Goal: Find specific page/section: Find specific page/section

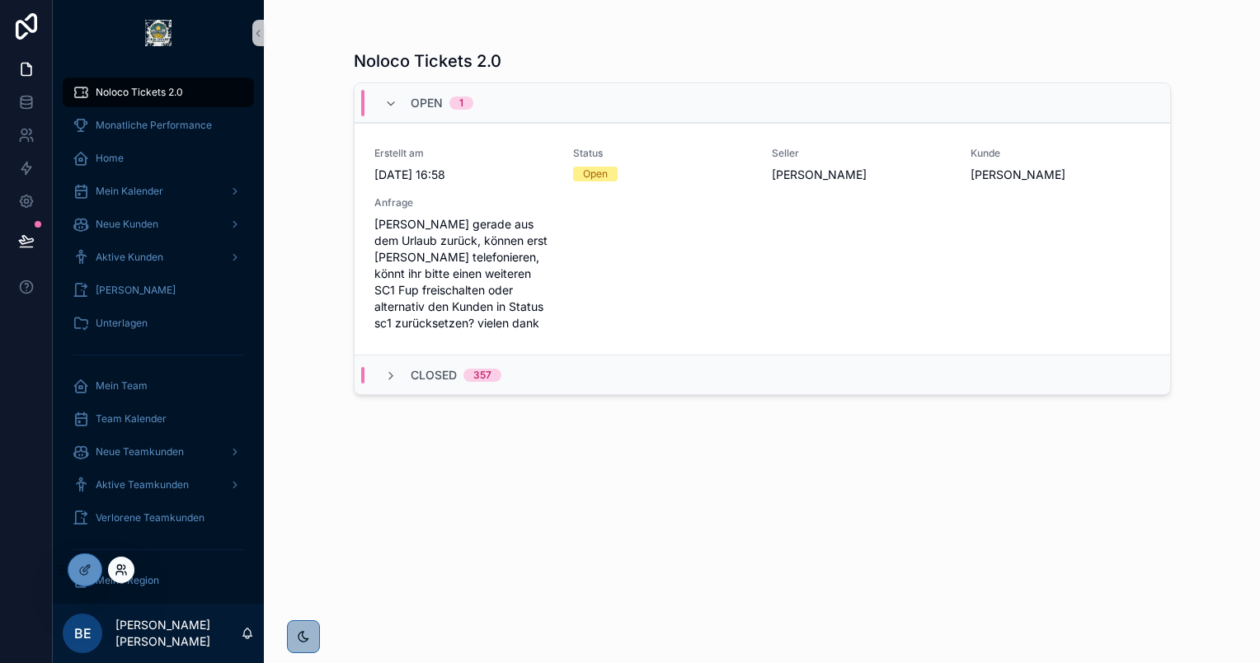
click at [124, 568] on icon at bounding box center [125, 567] width 2 height 4
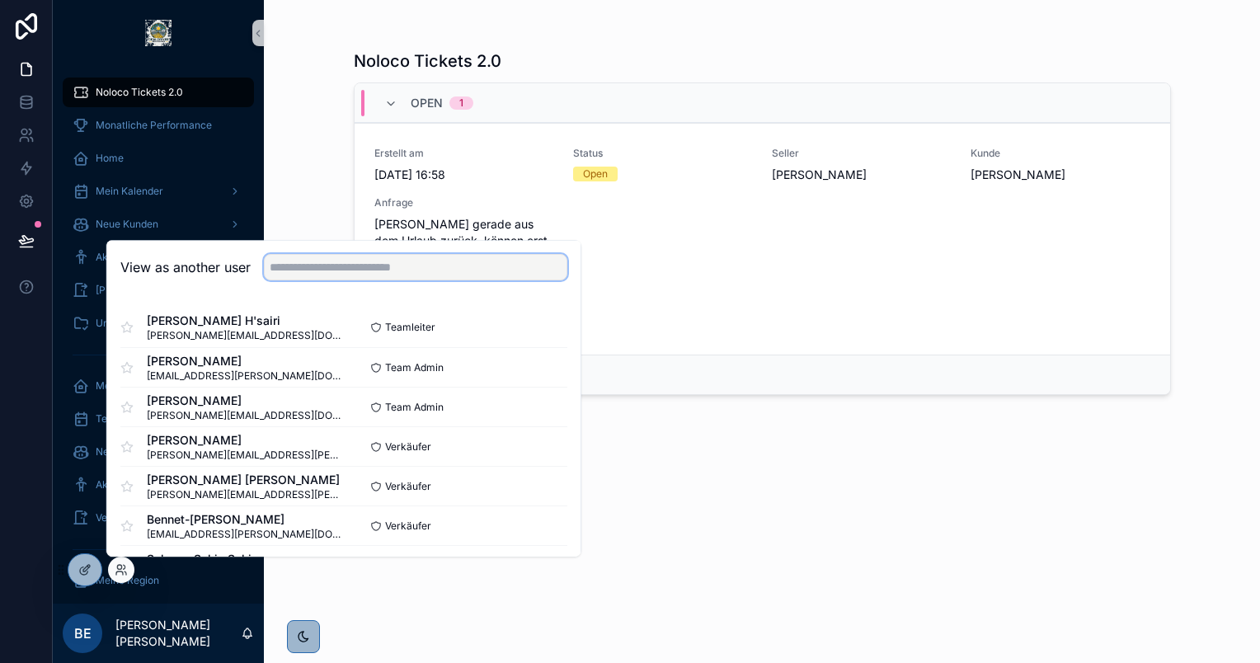
click at [393, 273] on input "text" at bounding box center [416, 267] width 304 height 26
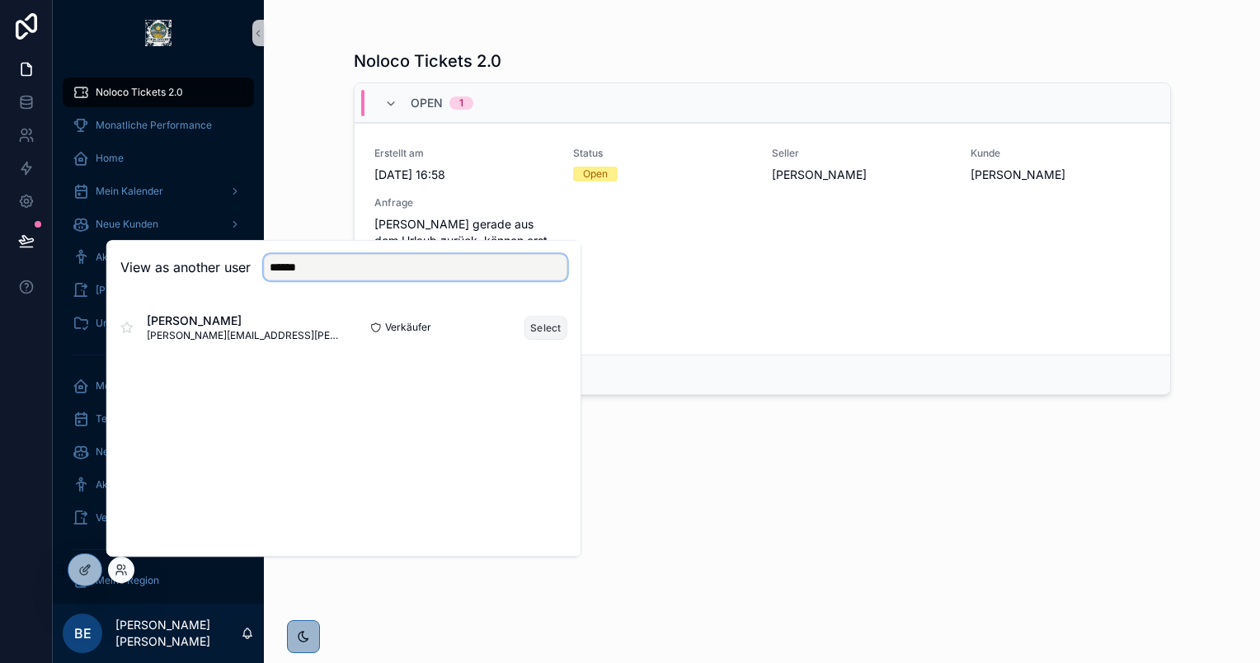
type input "******"
click at [543, 326] on button "Select" at bounding box center [546, 328] width 43 height 24
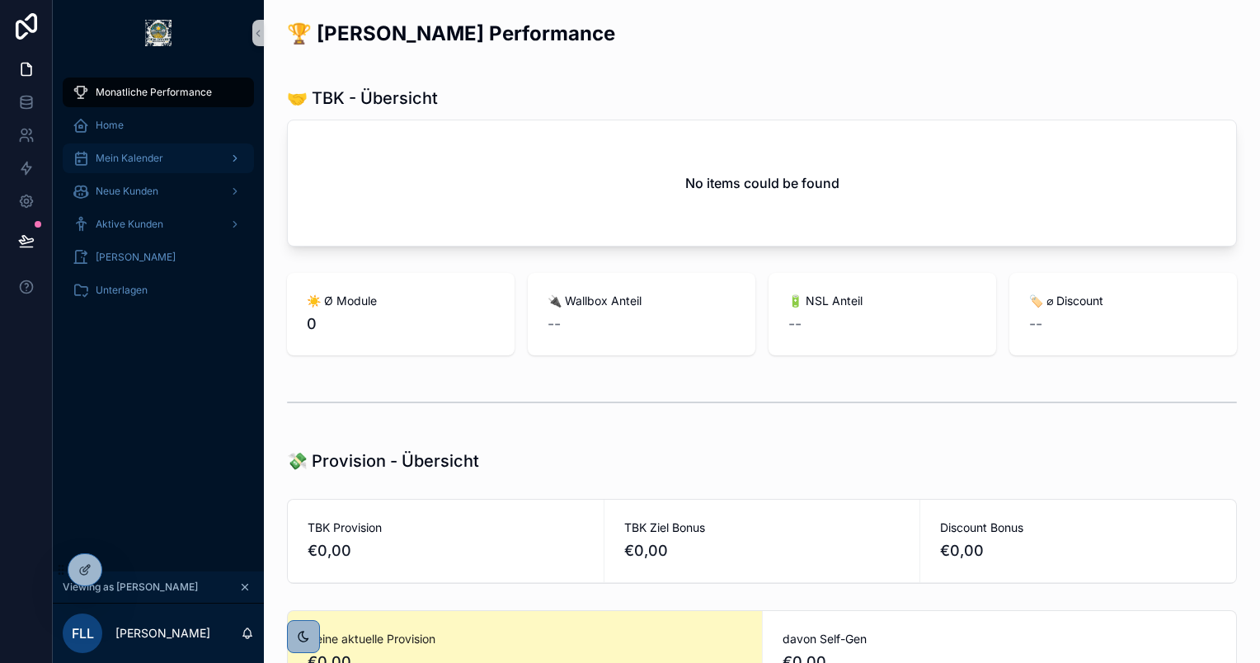
click at [136, 155] on span "Mein Kalender" at bounding box center [130, 158] width 68 height 13
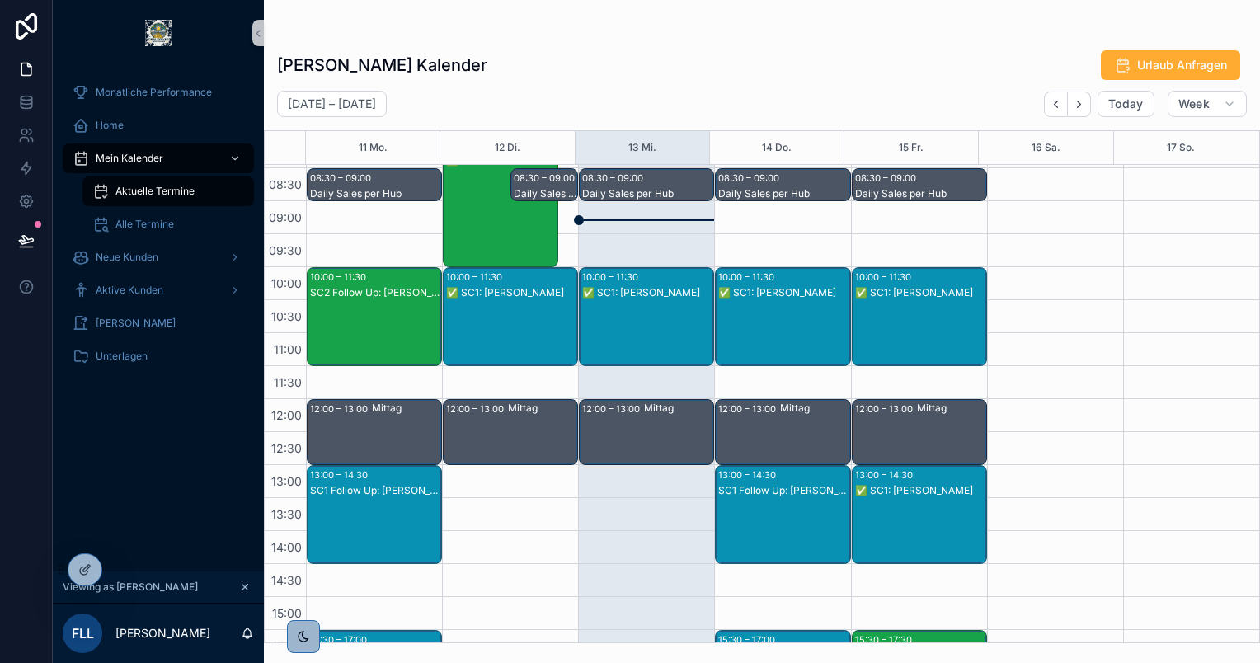
scroll to position [162, 0]
click at [648, 289] on div "✅ SC1: Michael Urbasek" at bounding box center [647, 292] width 130 height 13
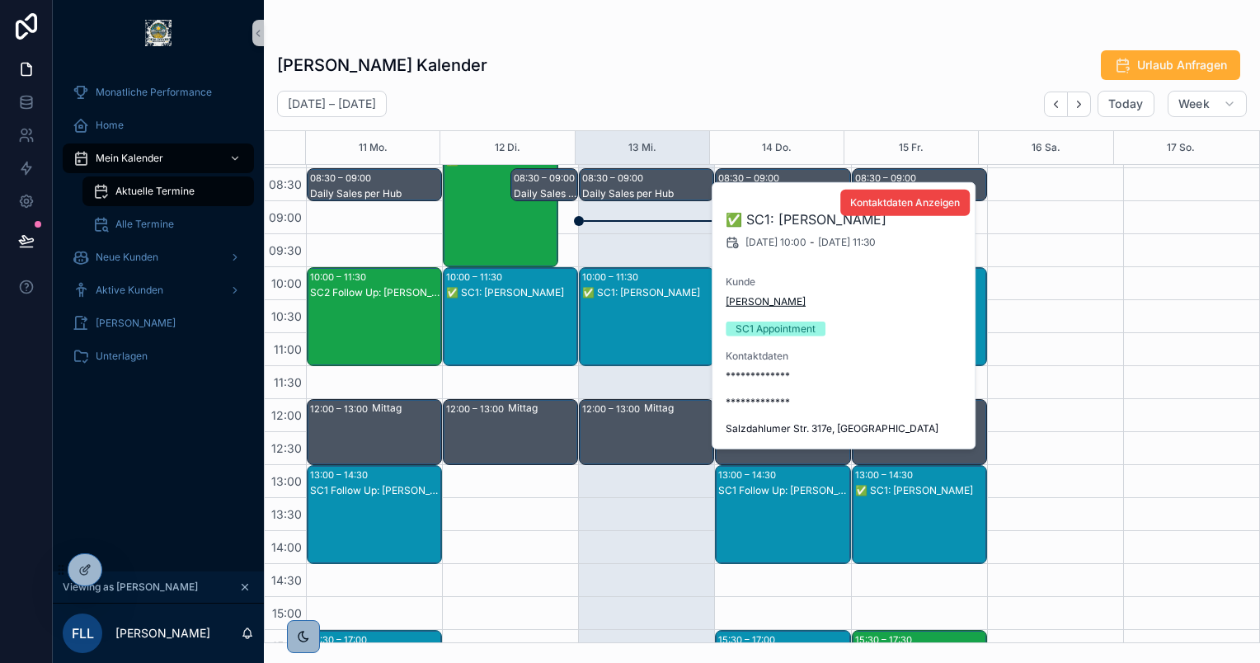
click at [769, 300] on span "Michael Urbasek" at bounding box center [766, 301] width 80 height 13
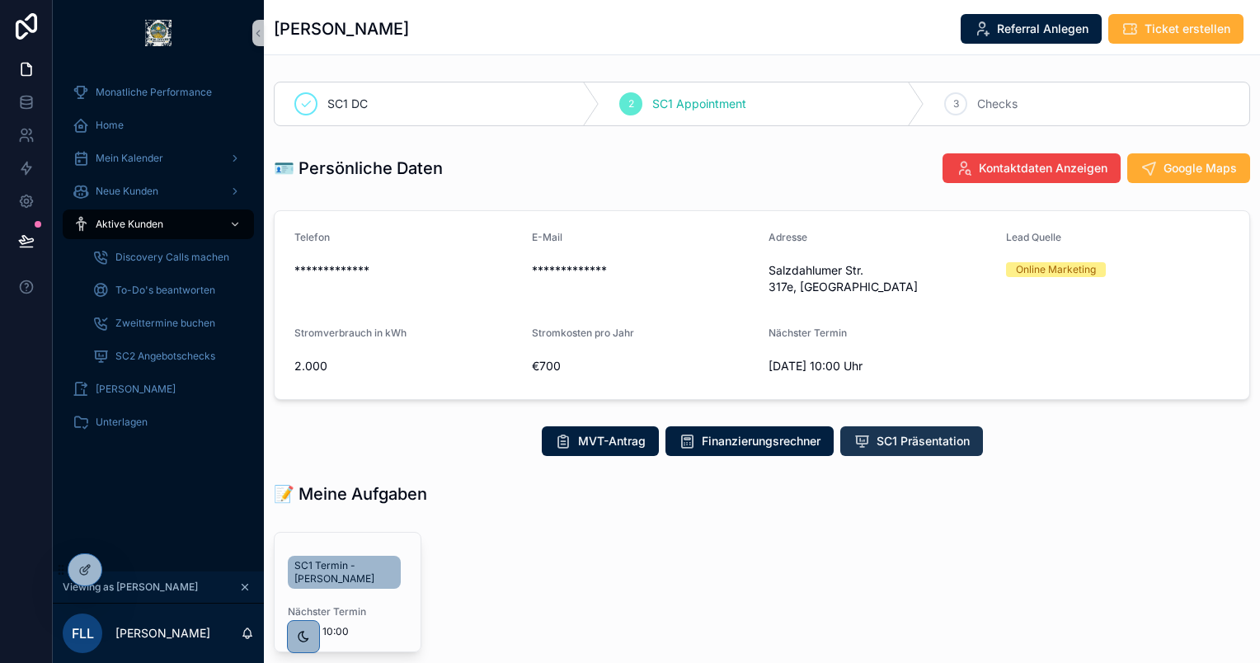
click at [901, 449] on button "SC1 Präsentation" at bounding box center [912, 441] width 143 height 30
click at [487, 170] on div "🪪 Persönliche Daten Kontaktdaten Anzeigen Google Maps" at bounding box center [762, 168] width 977 height 31
